Goal: Transaction & Acquisition: Purchase product/service

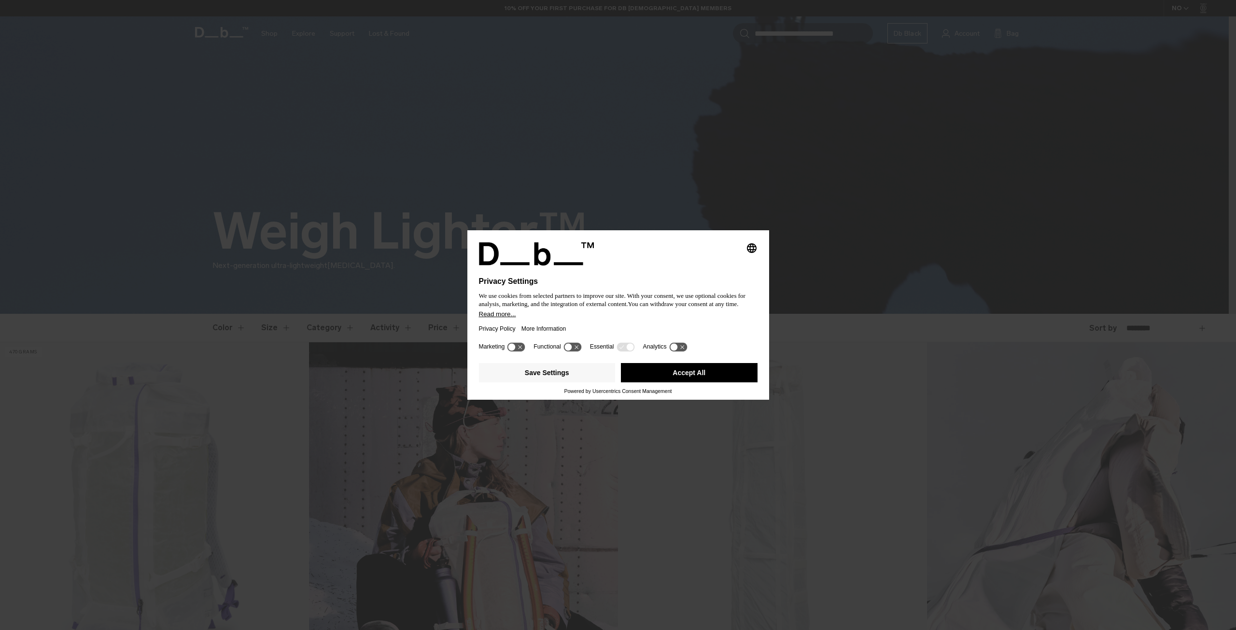
click at [689, 373] on button "Accept All" at bounding box center [689, 372] width 137 height 19
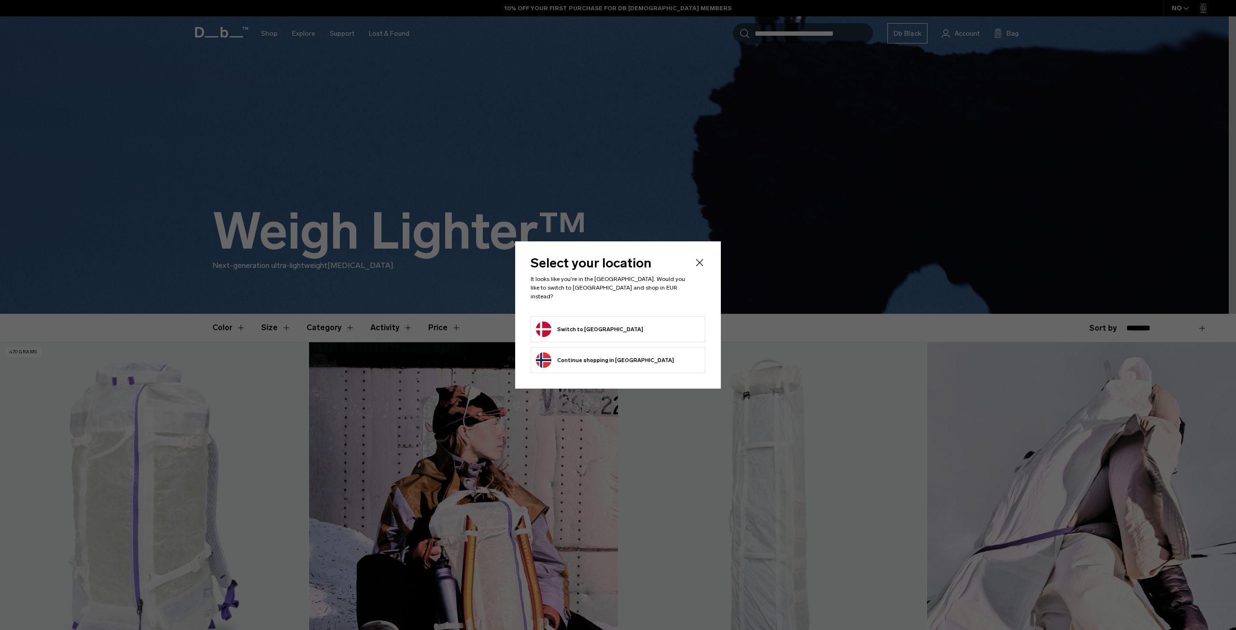
click at [594, 324] on button "Switch to Denmark" at bounding box center [589, 329] width 107 height 15
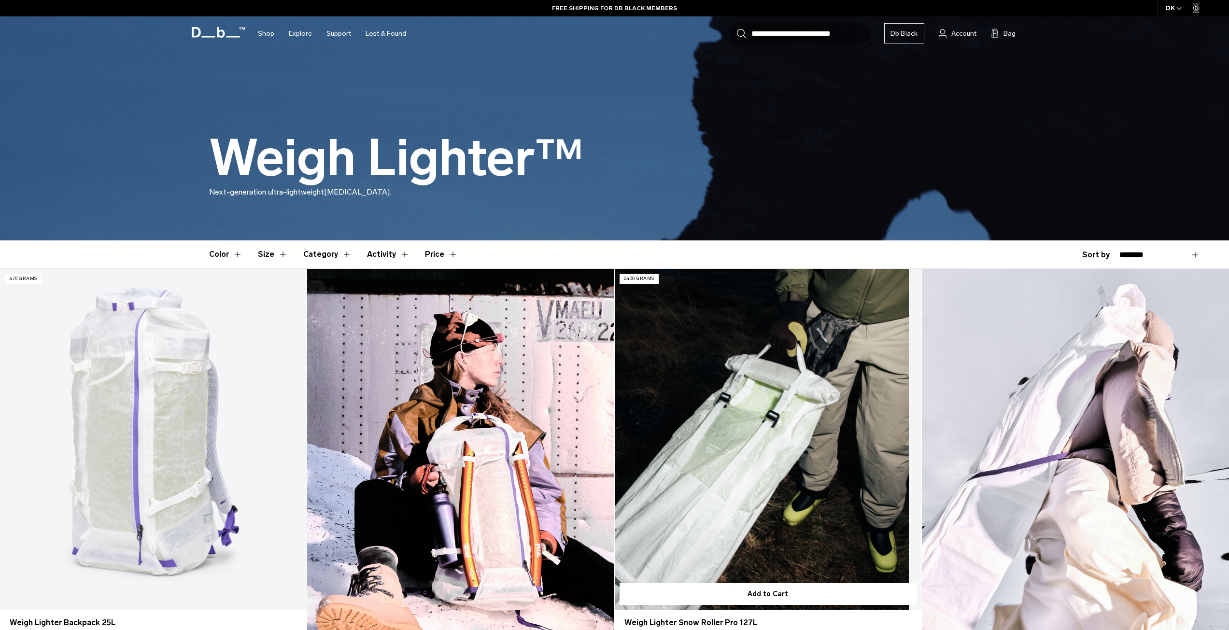
scroll to position [97, 0]
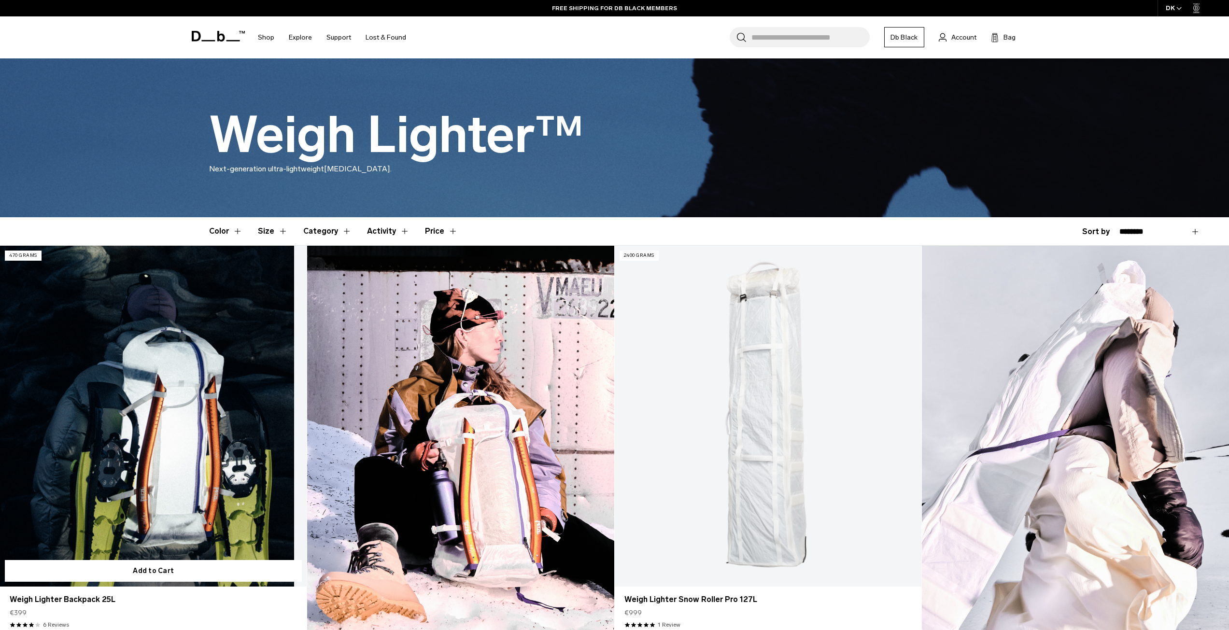
click at [171, 425] on link "Weigh Lighter Backpack 25L" at bounding box center [153, 416] width 307 height 341
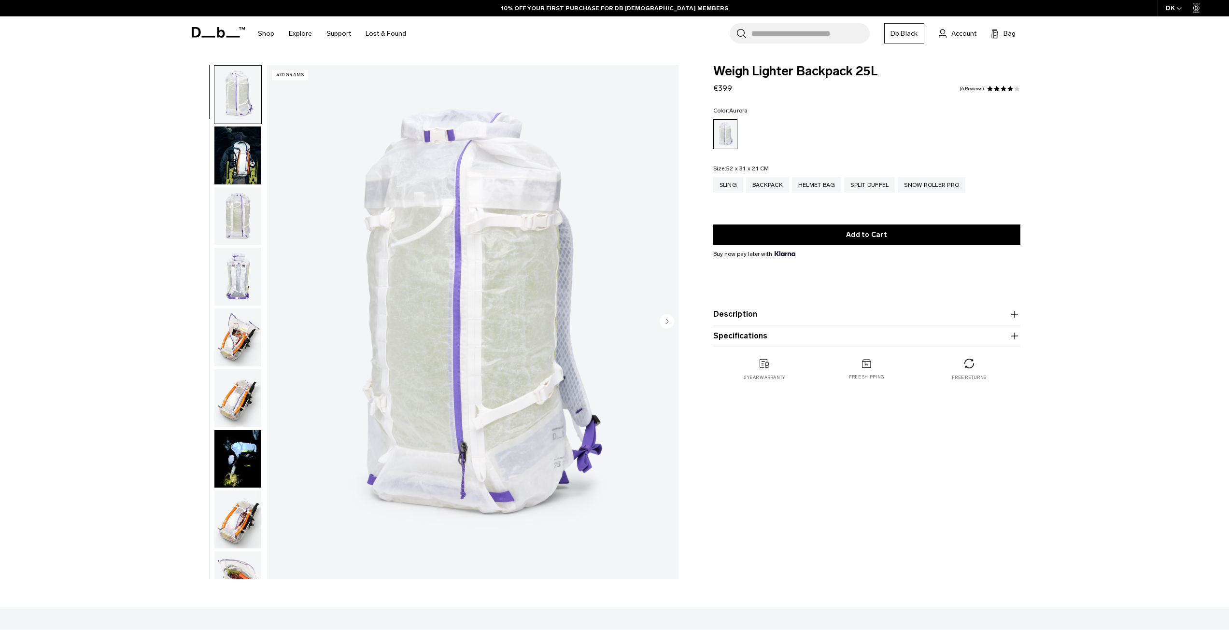
click at [229, 213] on img "button" at bounding box center [237, 216] width 47 height 58
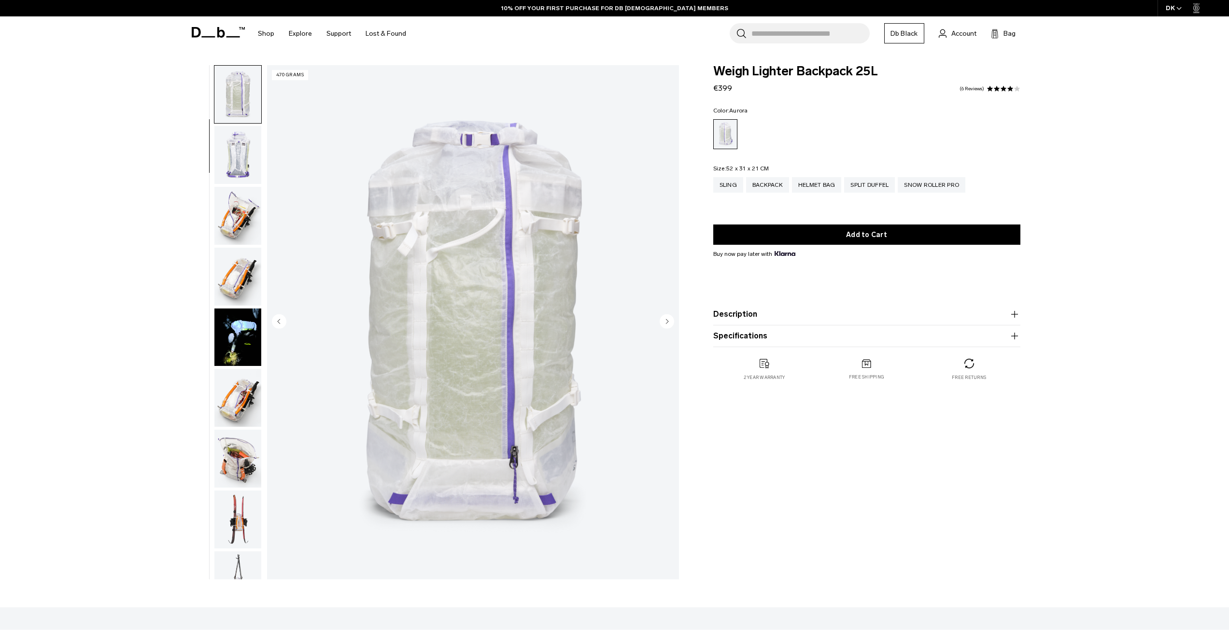
click at [238, 153] on img "button" at bounding box center [237, 155] width 47 height 58
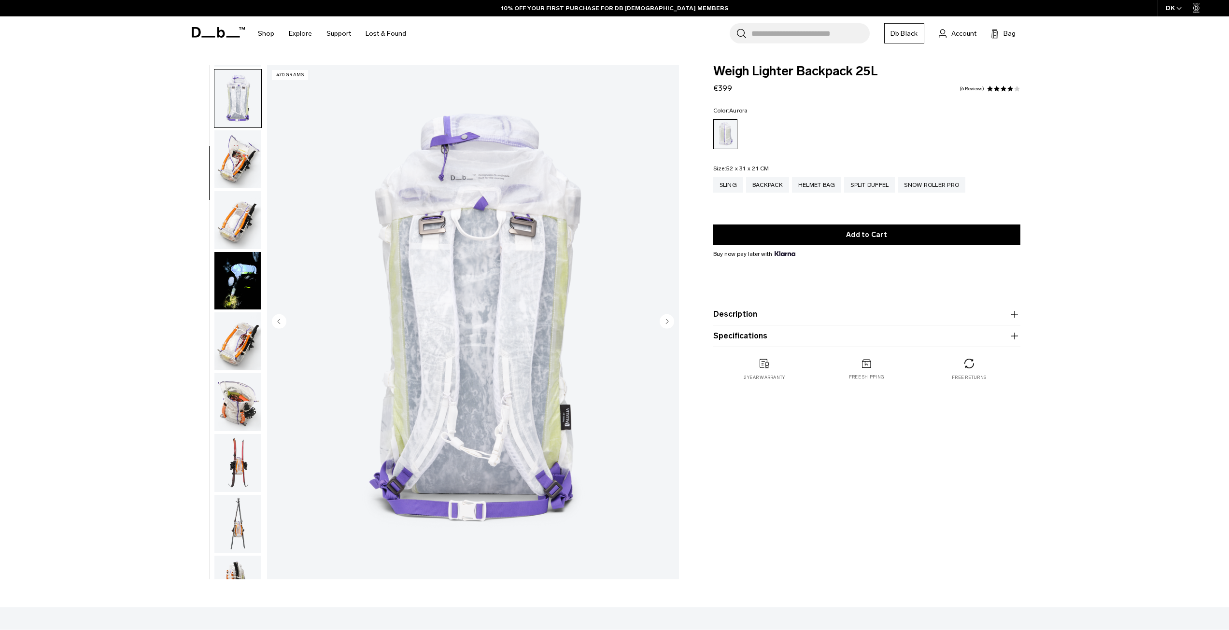
scroll to position [182, 0]
click at [233, 151] on img "button" at bounding box center [237, 156] width 47 height 58
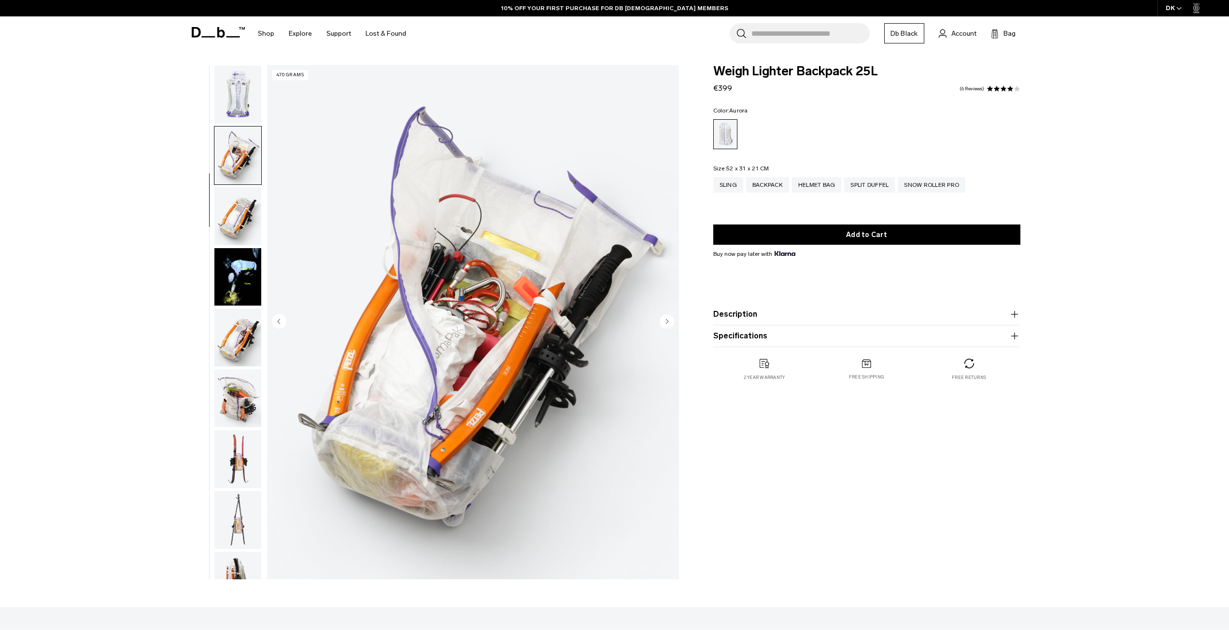
scroll to position [243, 0]
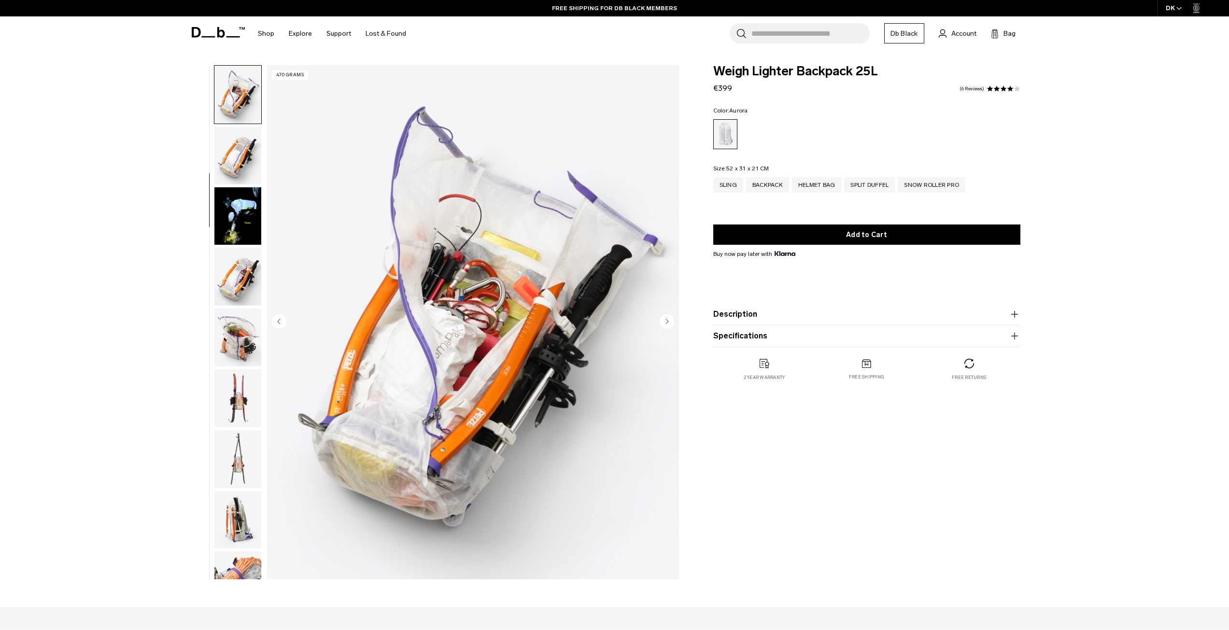
click at [1015, 335] on icon "button" at bounding box center [1014, 336] width 0 height 7
click at [1014, 311] on icon "button" at bounding box center [1015, 315] width 12 height 12
